Goal: Transaction & Acquisition: Purchase product/service

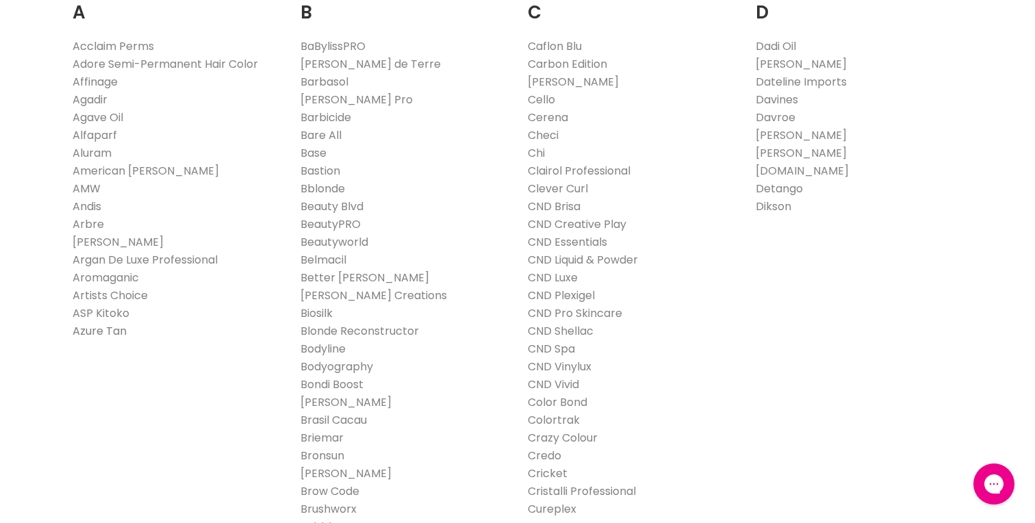
click at [101, 329] on link "Azure Tan" at bounding box center [100, 331] width 54 height 16
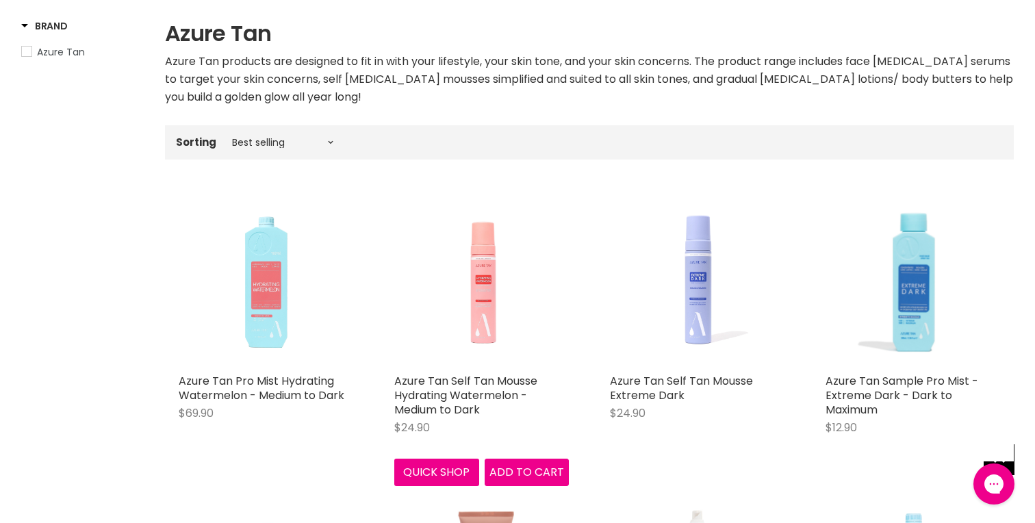
scroll to position [225, 0]
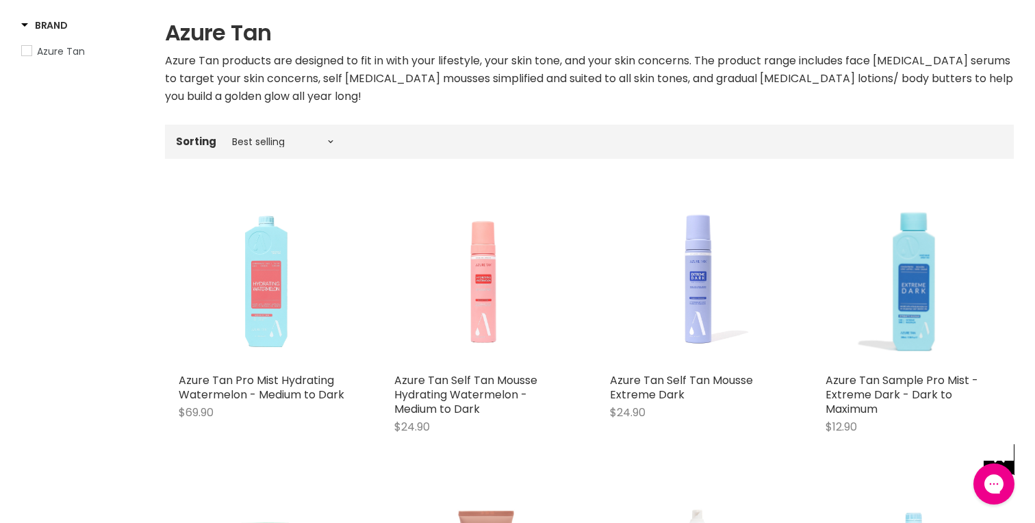
click at [250, 147] on div "Sorting Best selling Featured Price, low to high Price, high to low Alphabetica…" at bounding box center [589, 141] width 849 height 23
click at [248, 139] on select "Best selling Featured Price, low to high Price, high to low Alphabetically, A-Z…" at bounding box center [282, 141] width 115 height 11
select select "created-descending"
click at [225, 136] on select "Best selling Featured Price, low to high Price, high to low Alphabetically, A-Z…" at bounding box center [282, 141] width 115 height 11
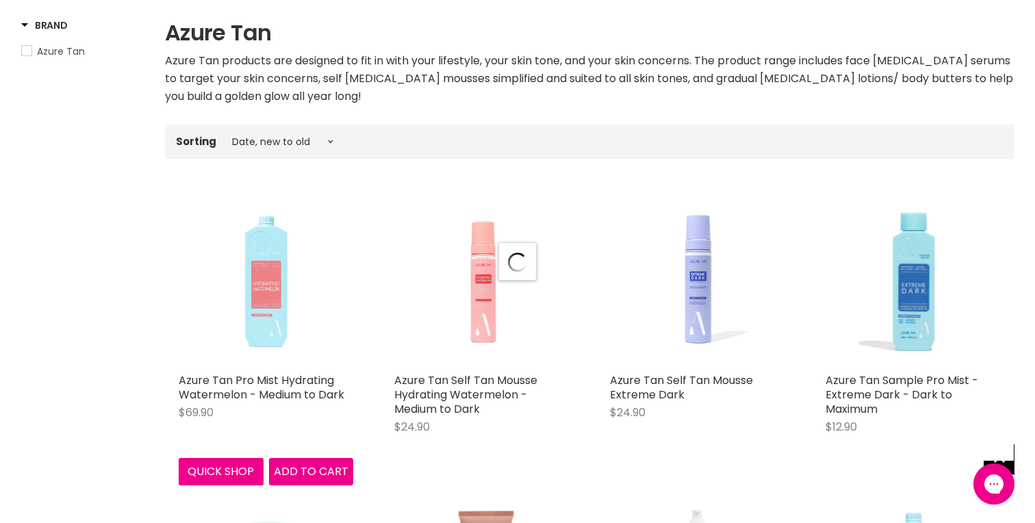
select select "created-descending"
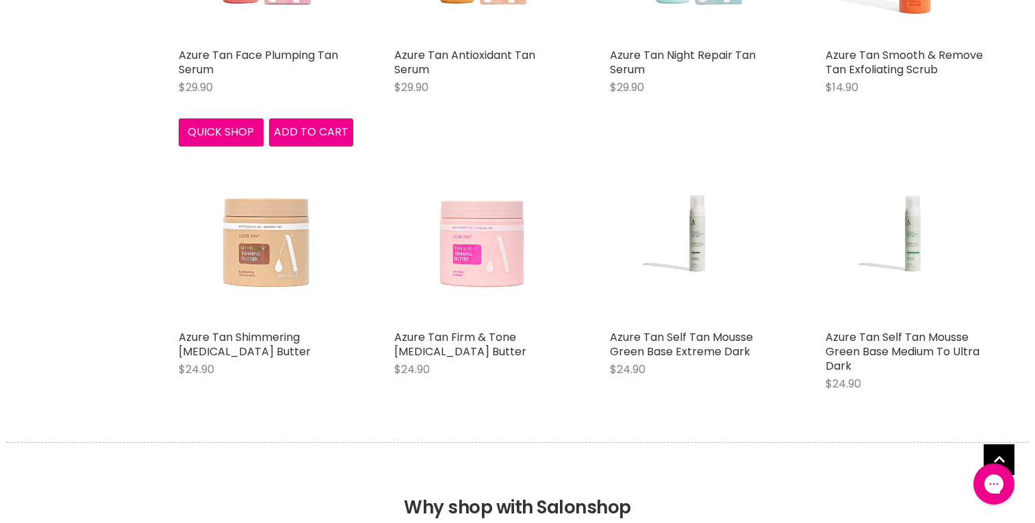
scroll to position [3208, 0]
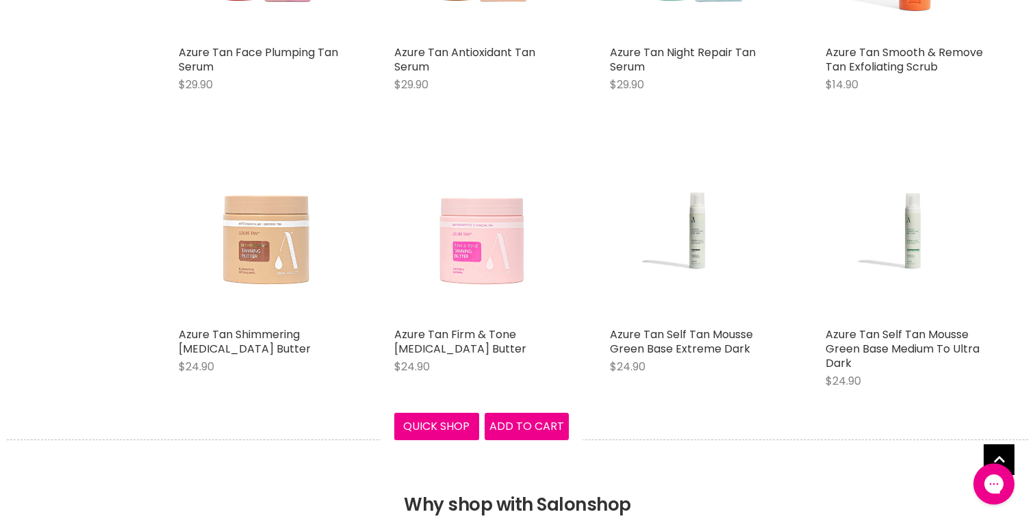
click at [481, 246] on img "Main content" at bounding box center [481, 233] width 175 height 175
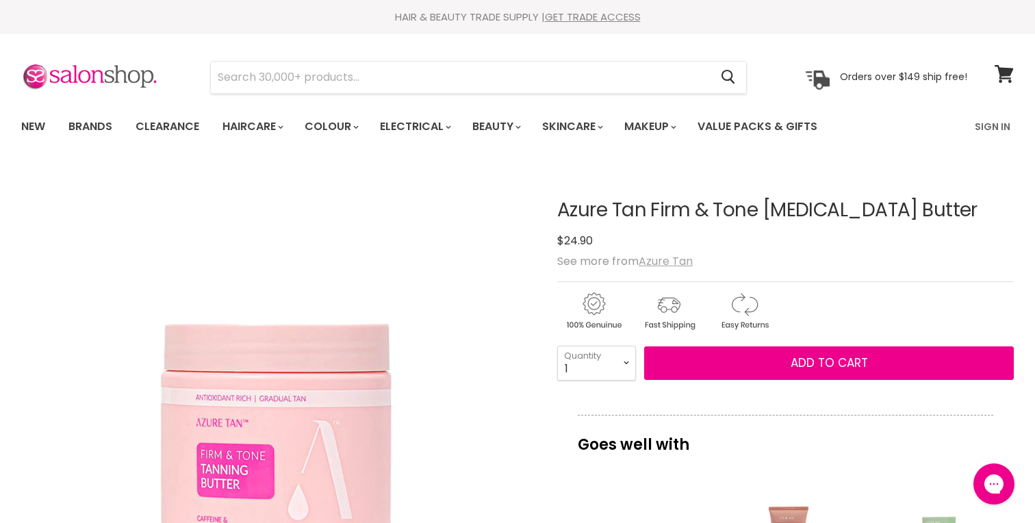
click at [669, 258] on u "Azure Tan" at bounding box center [666, 261] width 54 height 16
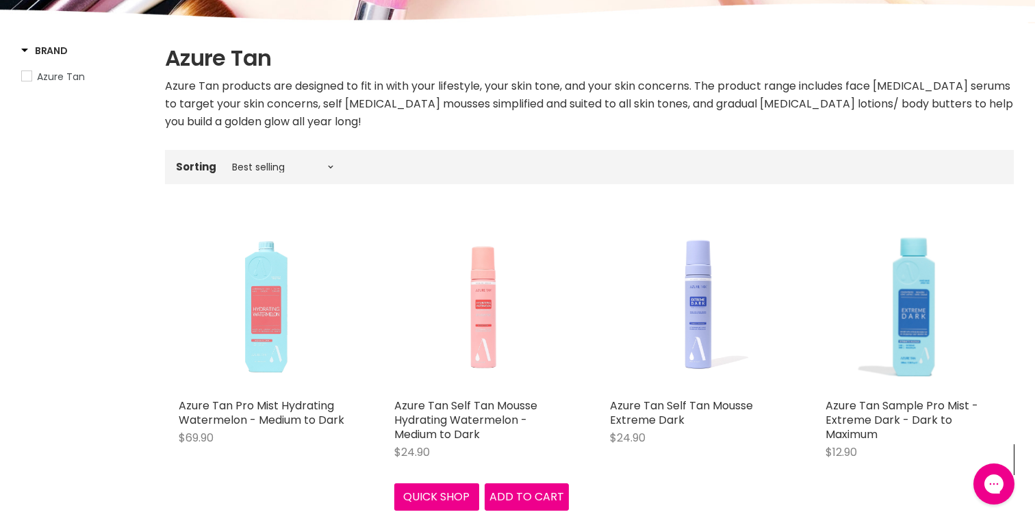
click at [487, 330] on img "Main content" at bounding box center [481, 304] width 175 height 175
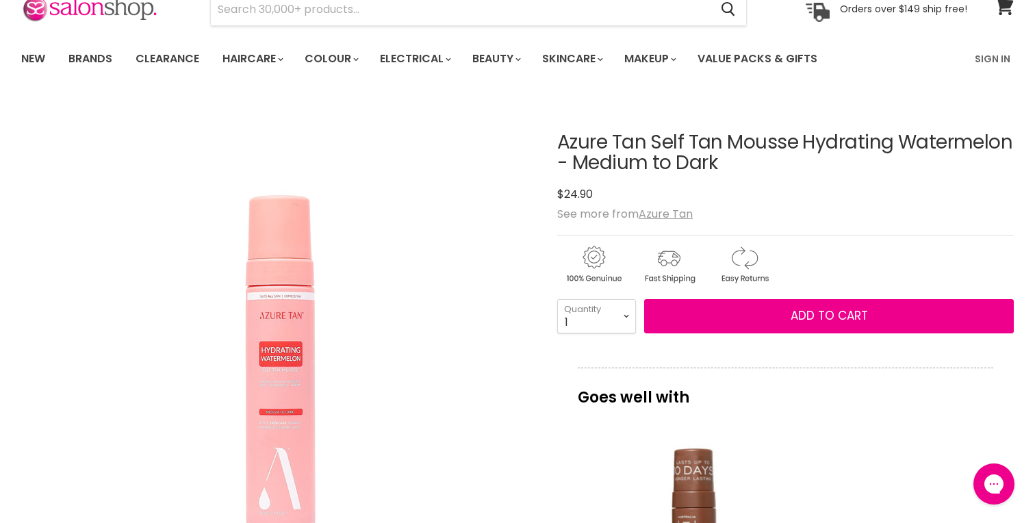
scroll to position [71, 0]
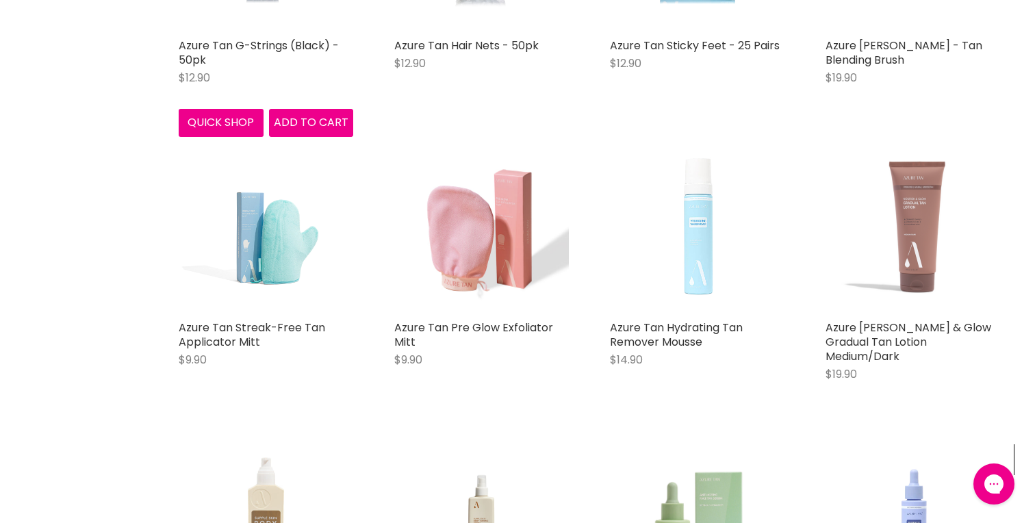
scroll to position [2312, 0]
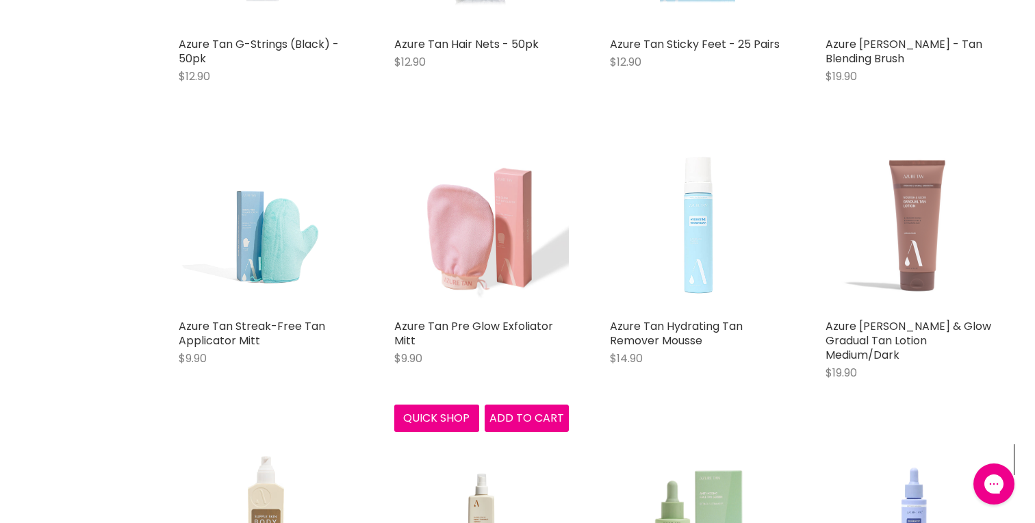
click at [513, 239] on img "Main content" at bounding box center [481, 225] width 175 height 175
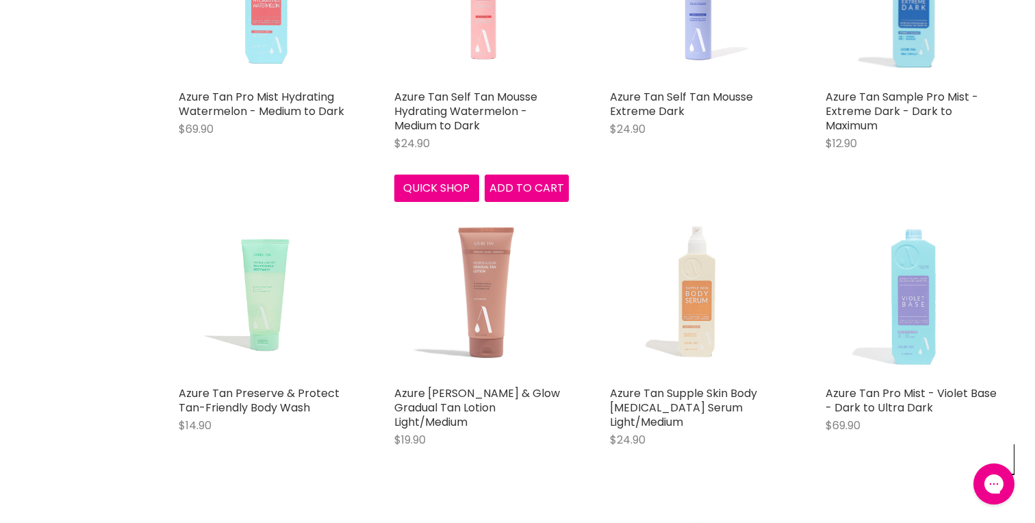
scroll to position [509, 0]
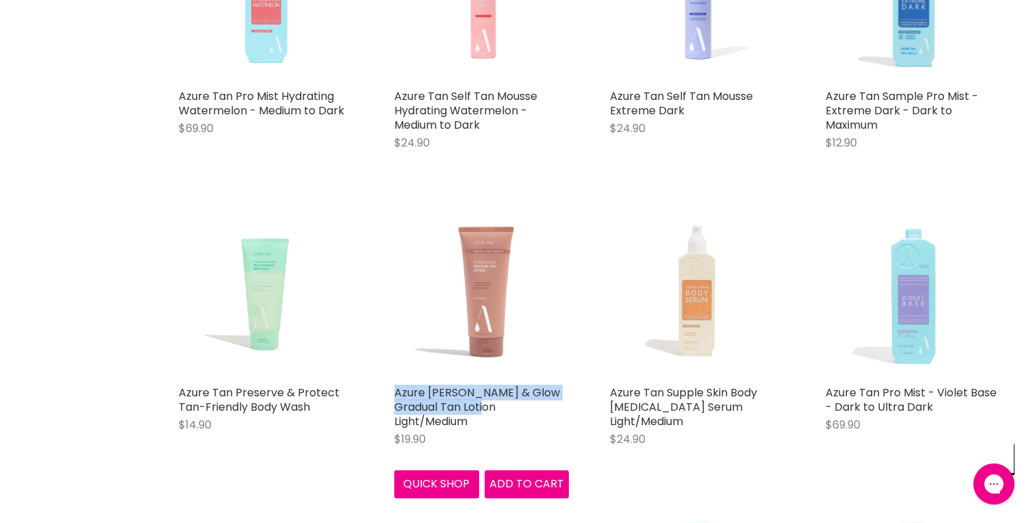
drag, startPoint x: 384, startPoint y: 392, endPoint x: 501, endPoint y: 407, distance: 118.0
click at [501, 407] on div "Azure Tan Nourish & Glow Gradual Tan Lotion Light/Medium $19.90 Azure Tan Quick…" at bounding box center [482, 351] width 202 height 322
copy link "Azure Tan Nourish & Glow Gradual Tan Lotion"
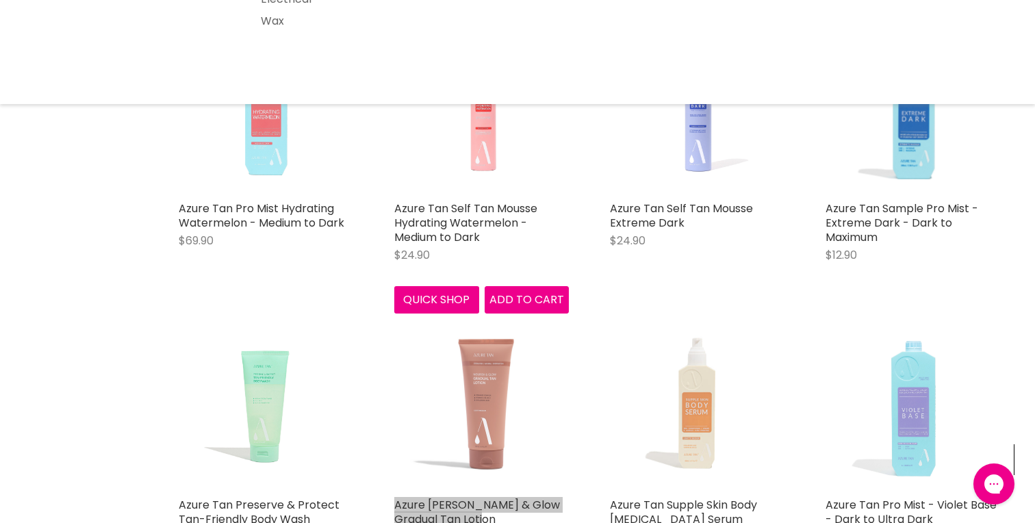
scroll to position [410, 0]
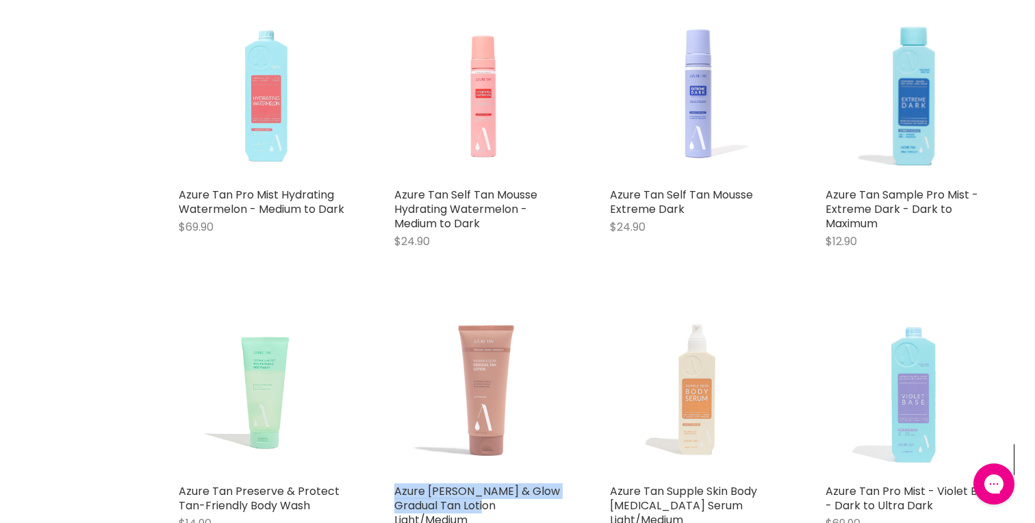
click at [489, 389] on img "Main content" at bounding box center [481, 390] width 175 height 172
